Goal: Task Accomplishment & Management: Use online tool/utility

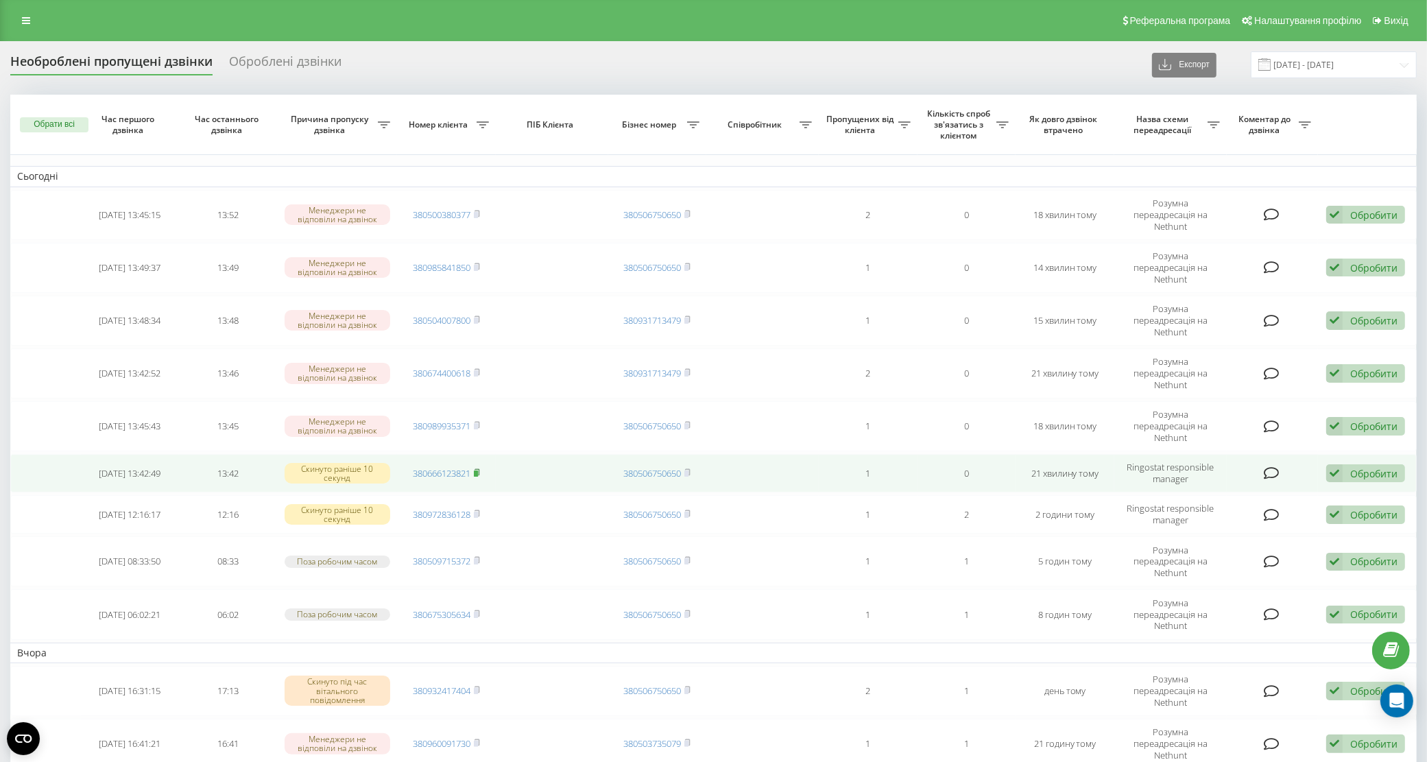
click at [480, 469] on icon at bounding box center [477, 473] width 6 height 8
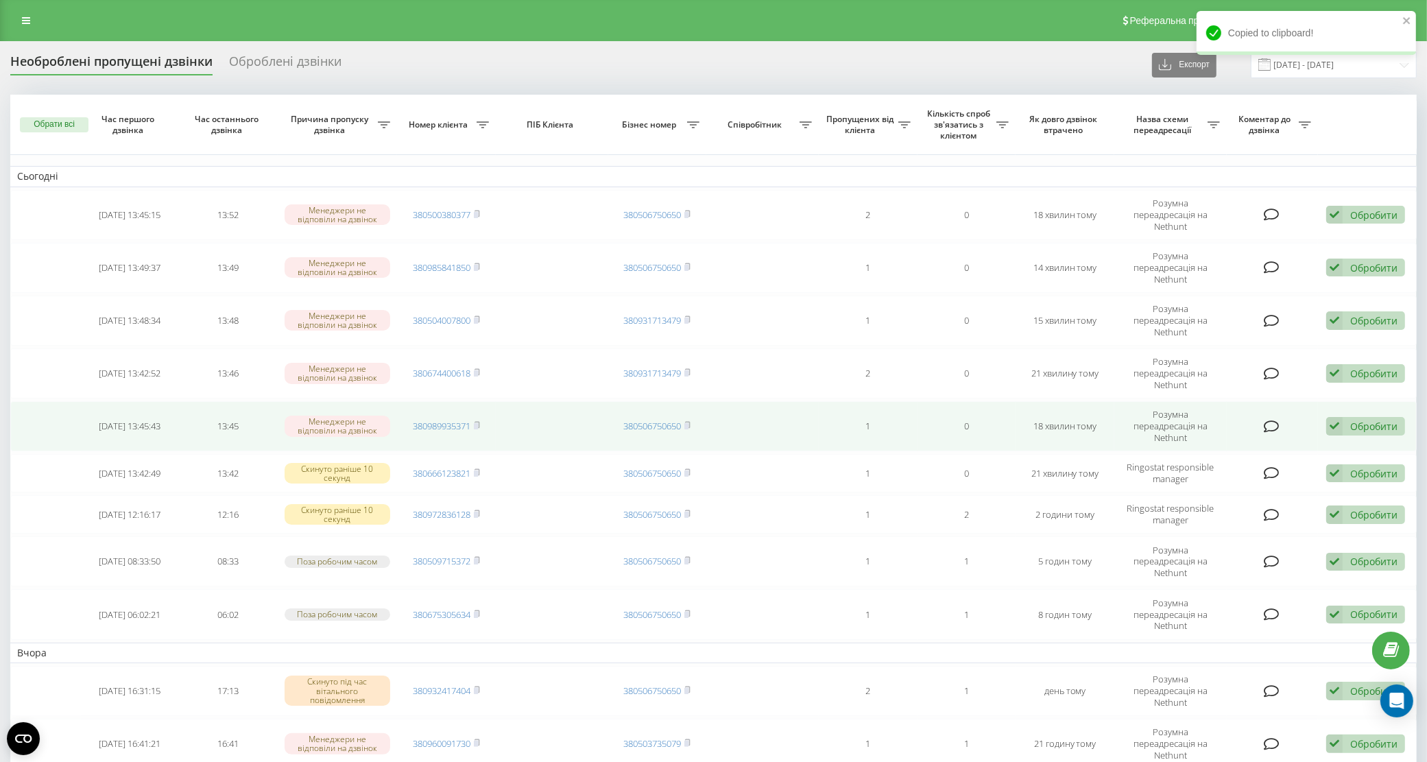
click at [482, 401] on td "380989935371" at bounding box center [446, 426] width 99 height 50
click at [480, 421] on icon at bounding box center [477, 425] width 6 height 8
click at [478, 423] on rect at bounding box center [476, 426] width 4 height 6
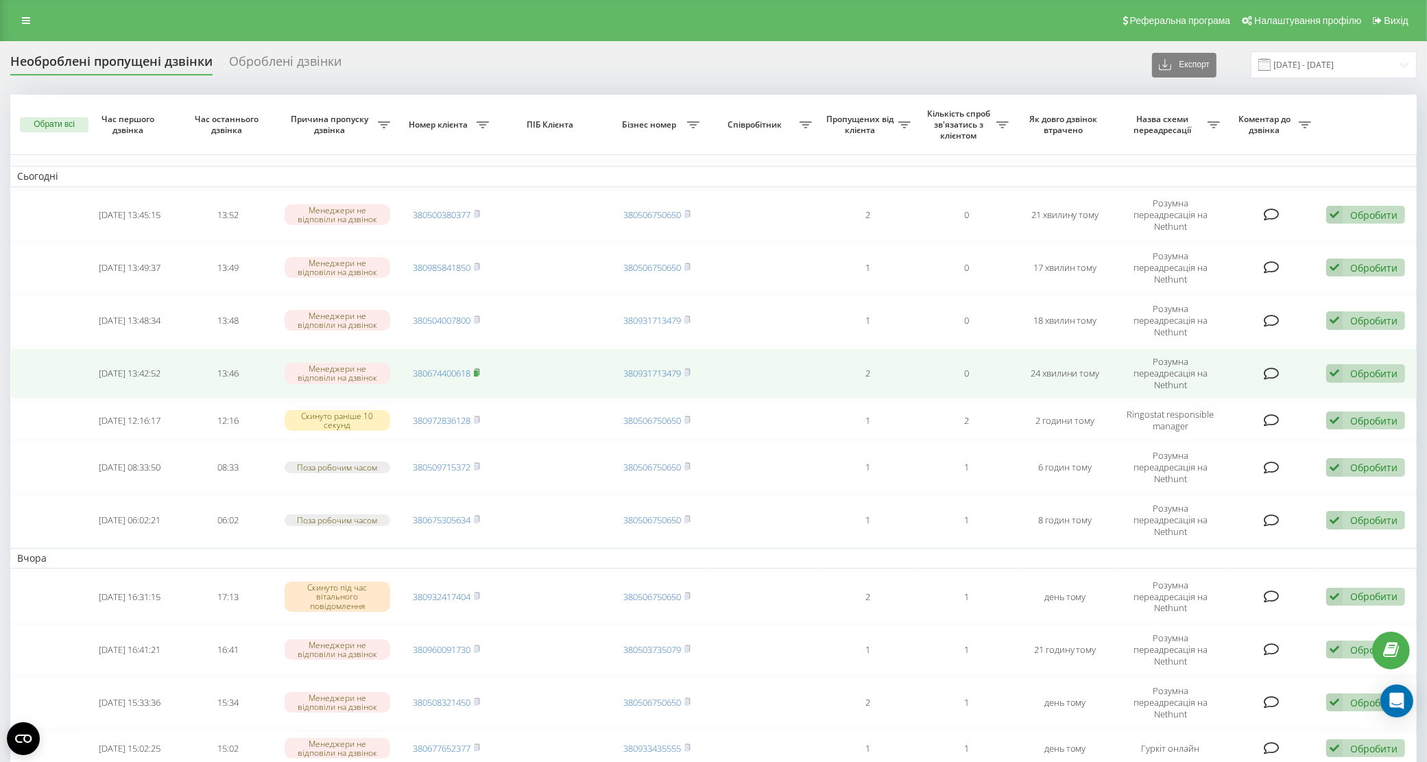
click at [478, 370] on rect at bounding box center [476, 373] width 4 height 6
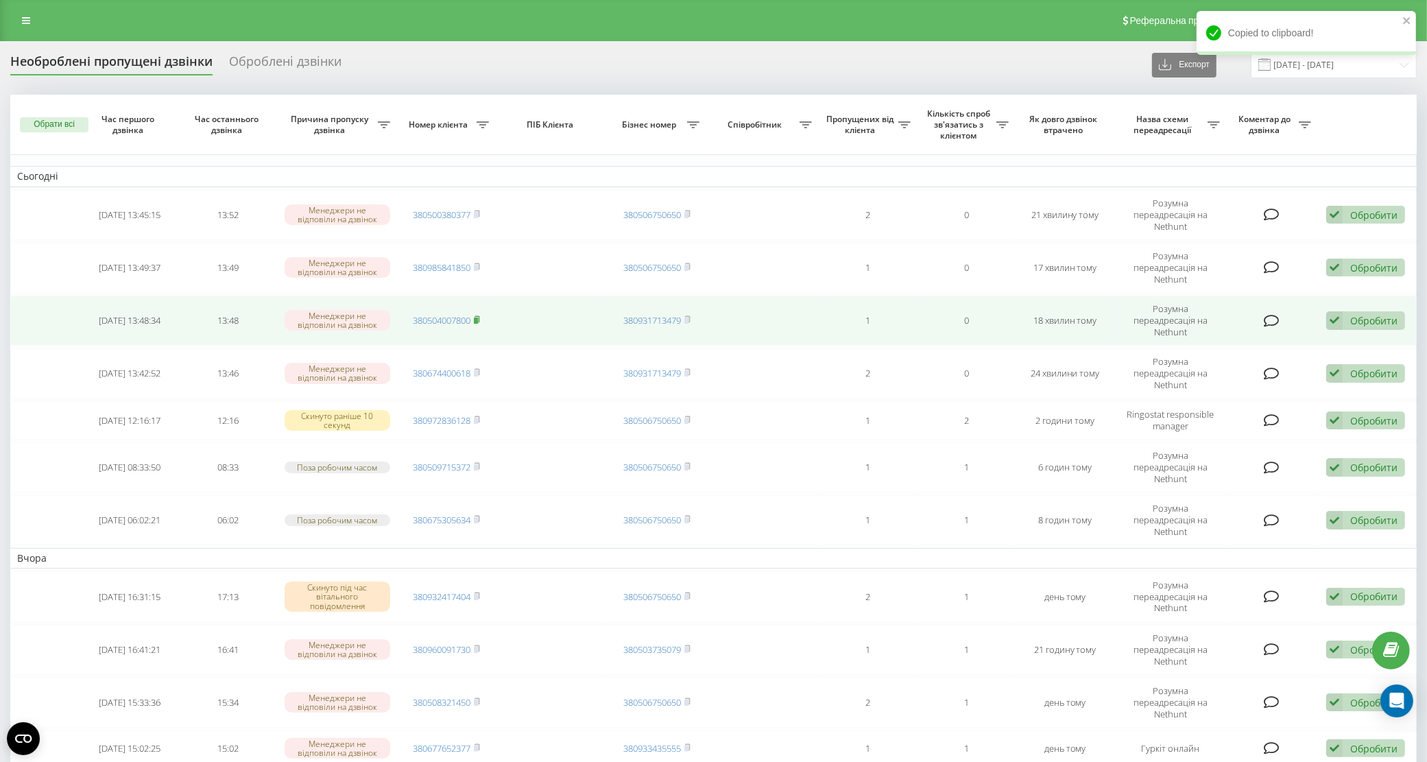
click at [479, 316] on icon at bounding box center [477, 319] width 5 height 6
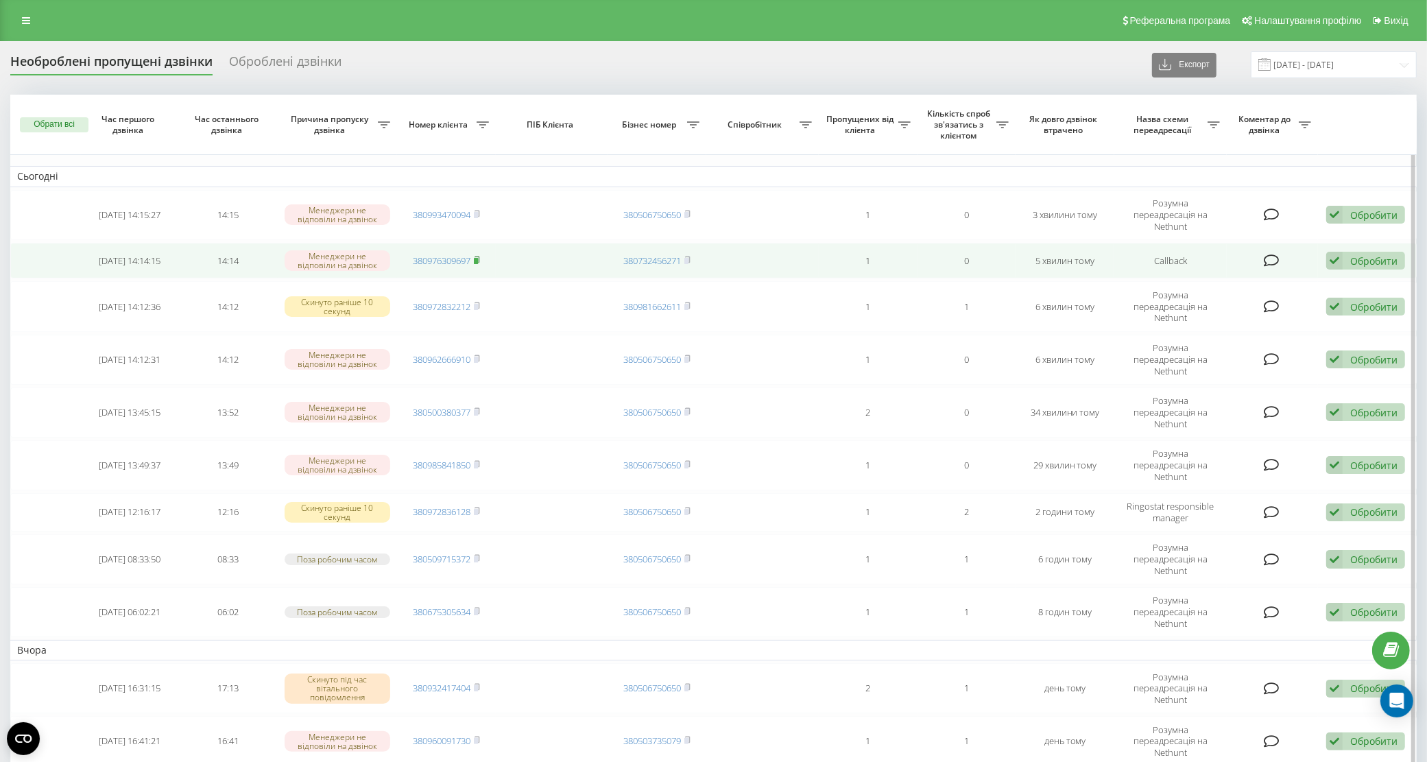
click at [478, 258] on rect at bounding box center [476, 261] width 4 height 6
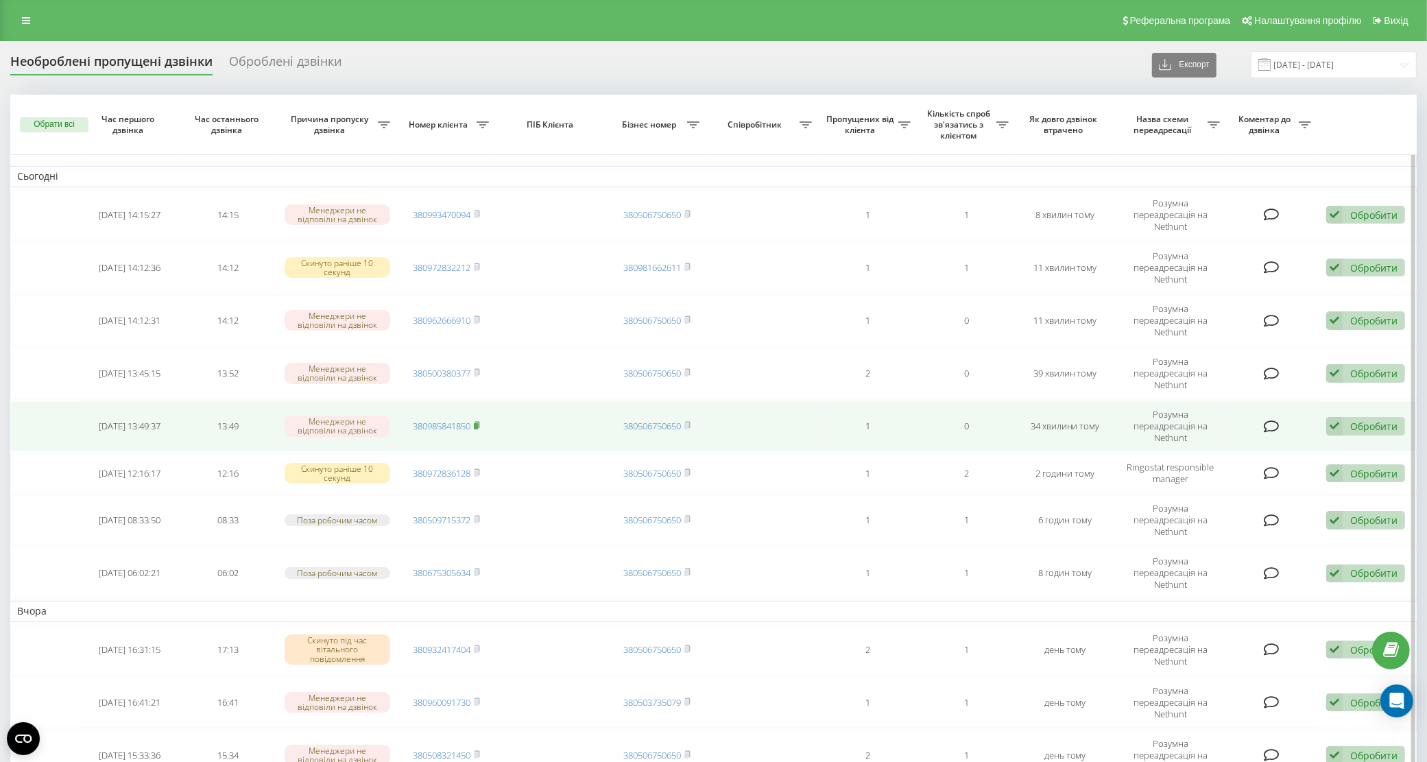
click at [479, 422] on icon at bounding box center [477, 425] width 5 height 6
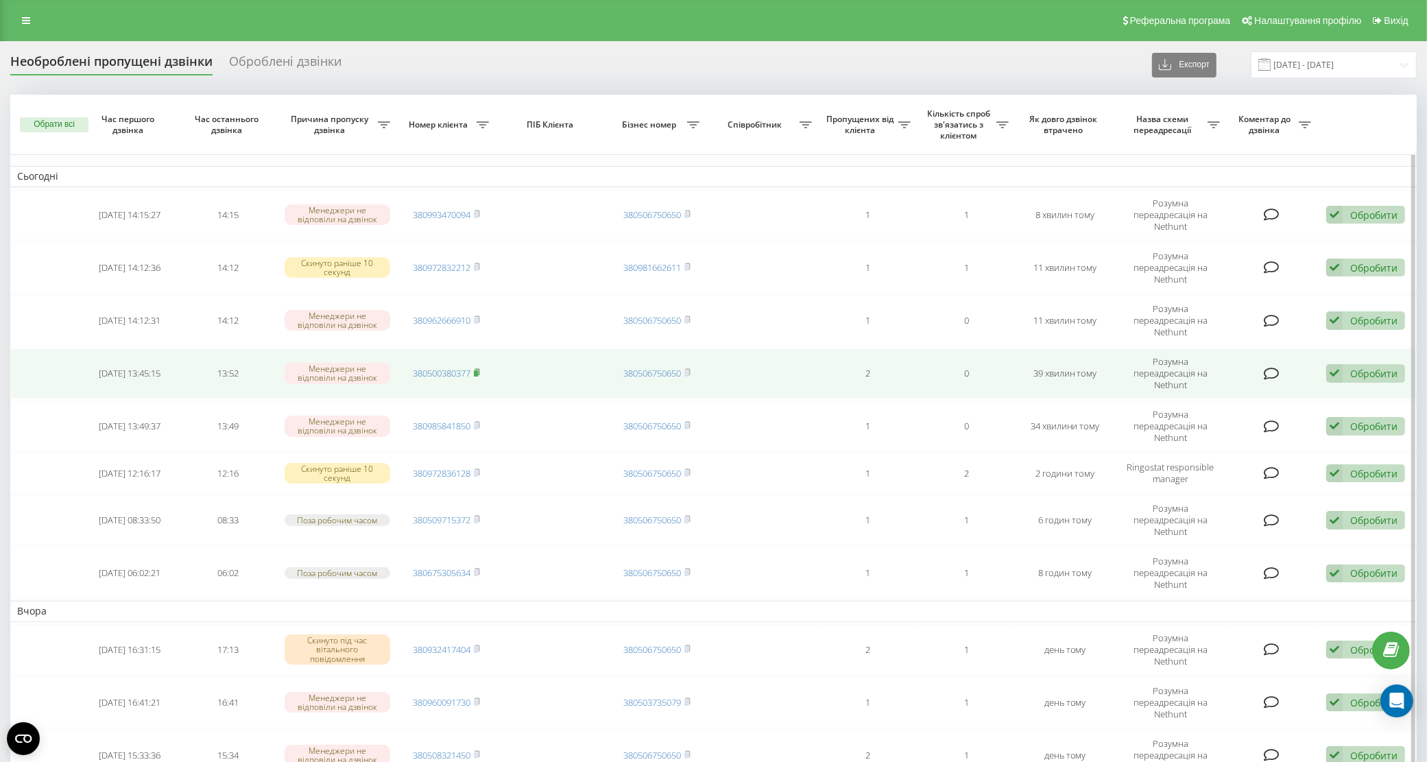
click at [477, 370] on rect at bounding box center [476, 373] width 4 height 6
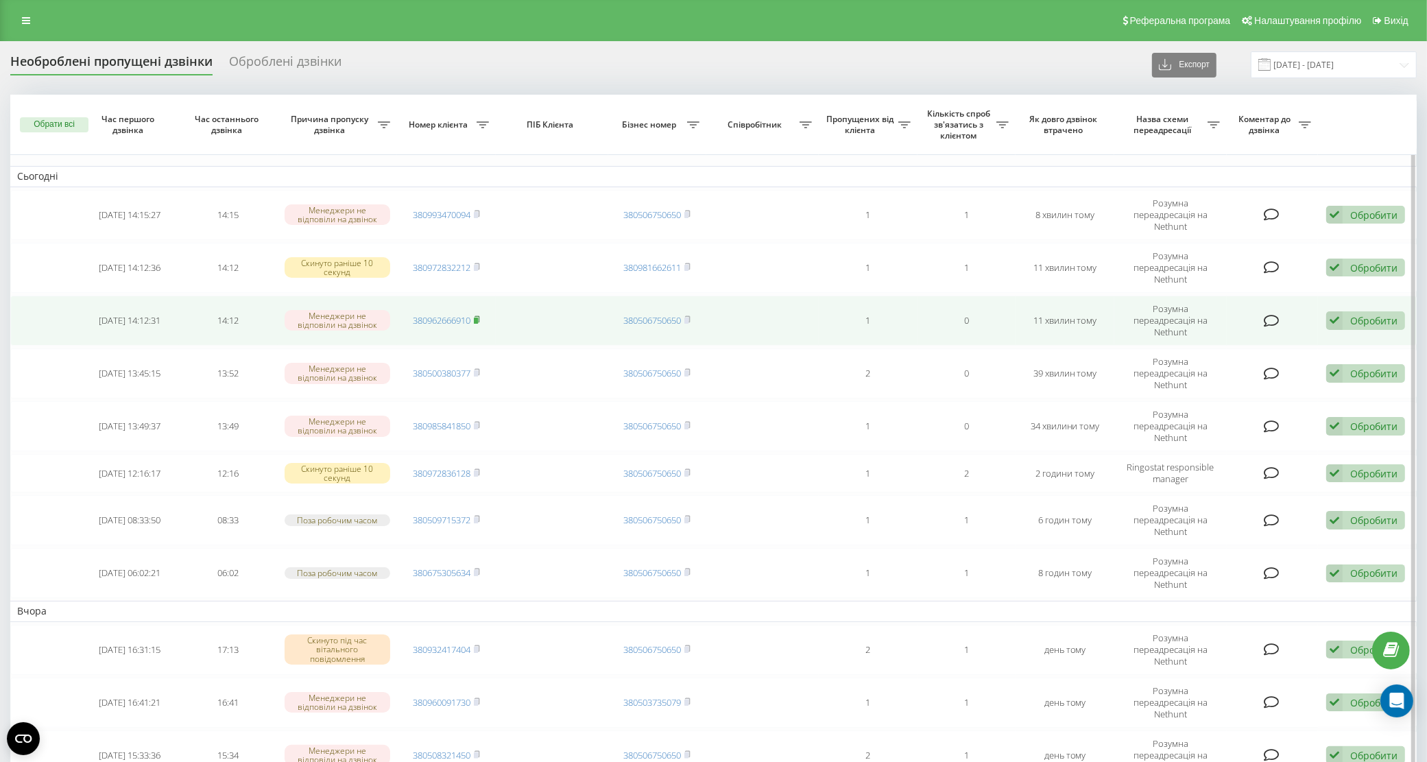
click at [478, 318] on rect at bounding box center [476, 321] width 4 height 6
